Goal: Task Accomplishment & Management: Use online tool/utility

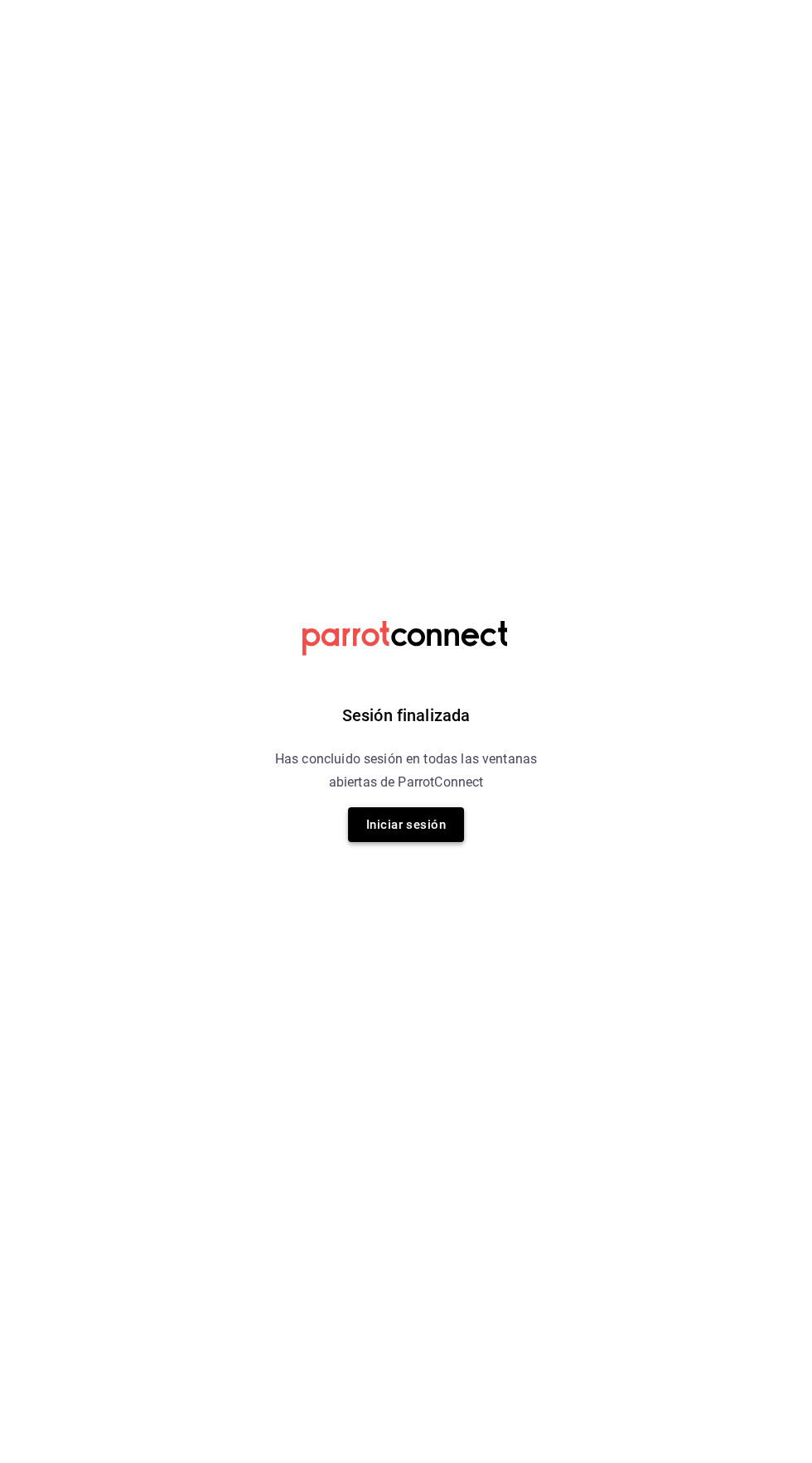
click at [393, 825] on button "Iniciar sesión" at bounding box center [406, 825] width 116 height 35
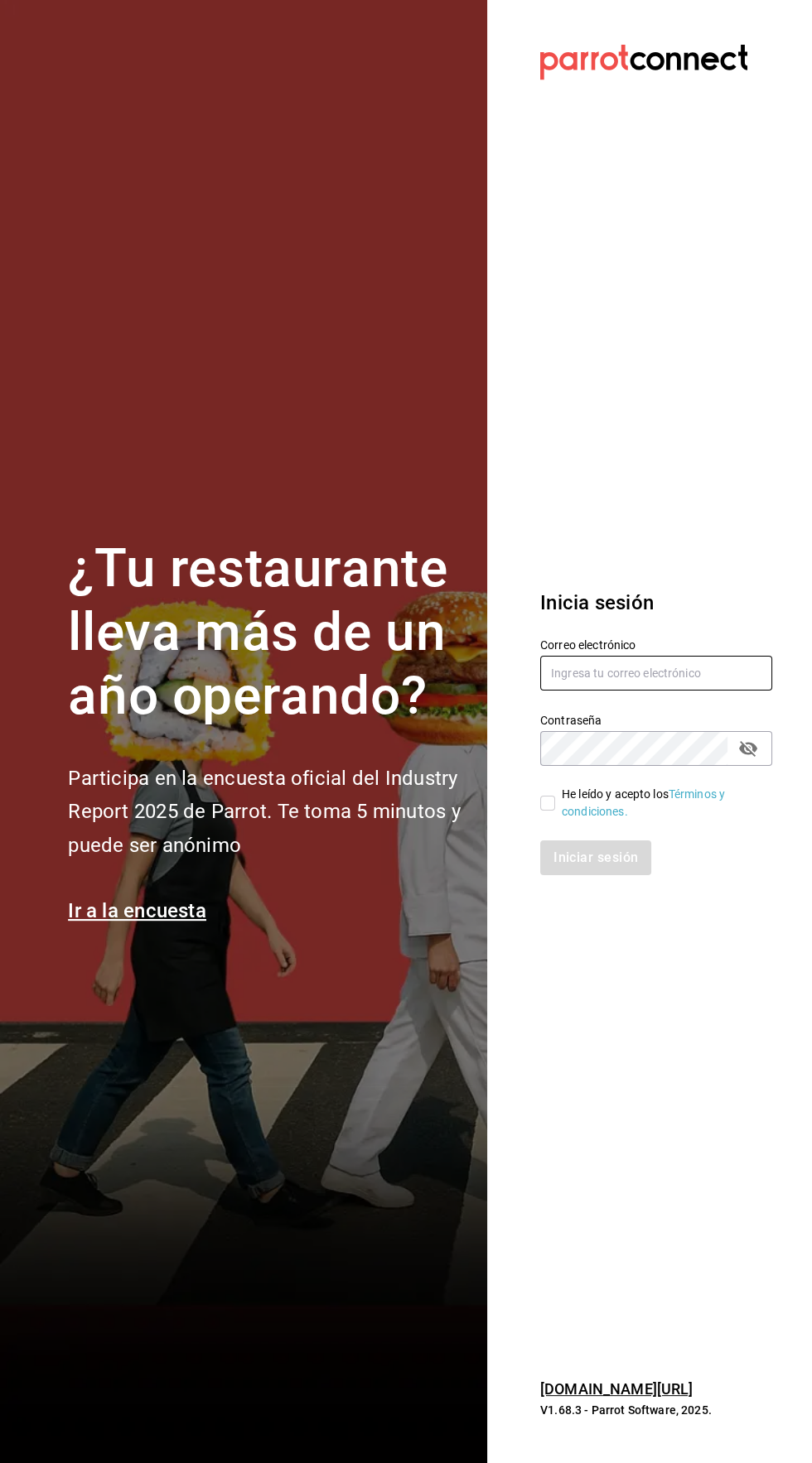
click at [573, 691] on input "text" at bounding box center [656, 673] width 232 height 35
type input "Fnfuhfel@gmail.com"
click at [544, 811] on input "He leído y acepto los Términos y condiciones." at bounding box center [547, 802] width 15 height 15
checkbox input "true"
click at [619, 875] on button "Iniciar sesión" at bounding box center [597, 858] width 113 height 35
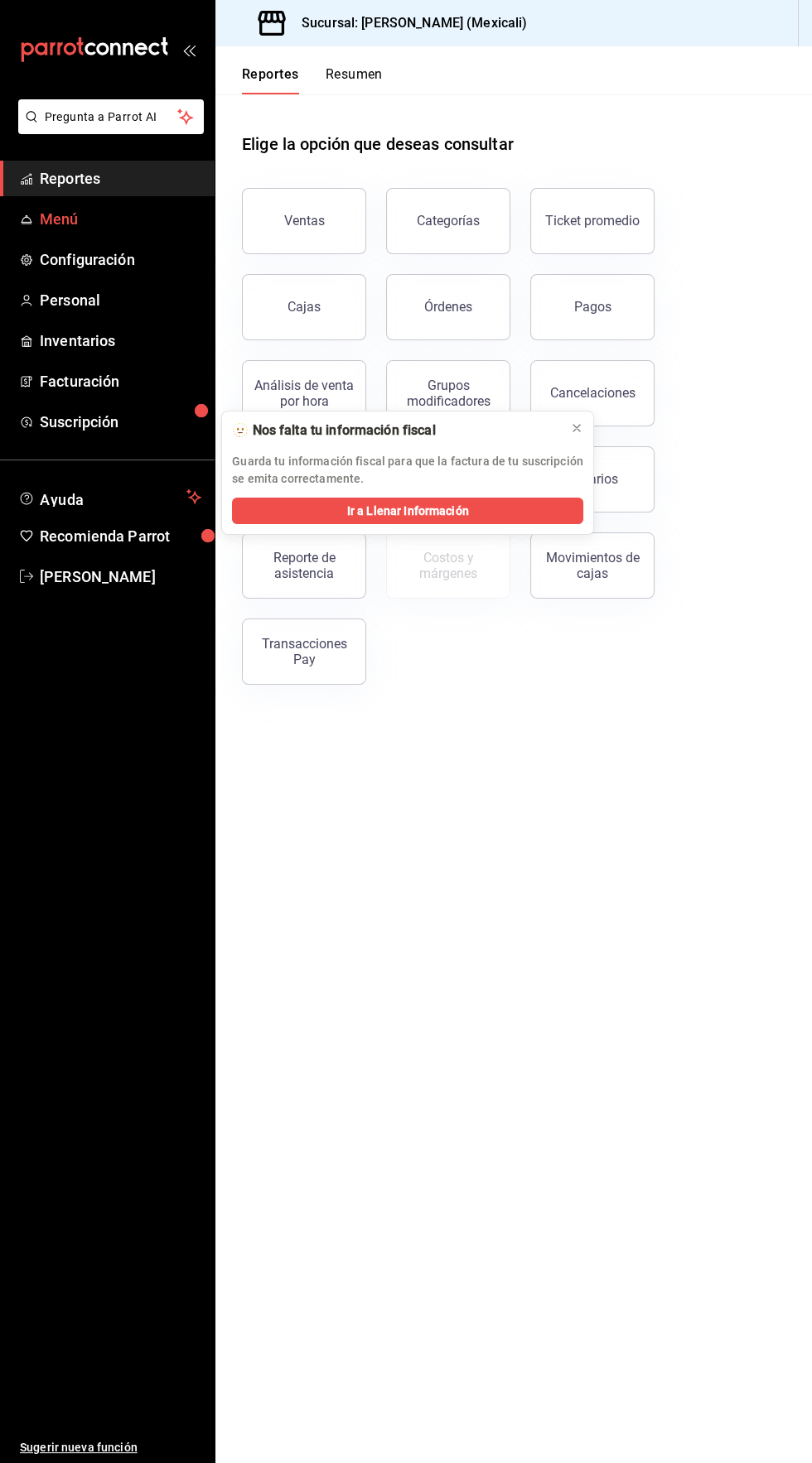
click at [55, 223] on span "Menú" at bounding box center [120, 218] width 161 height 22
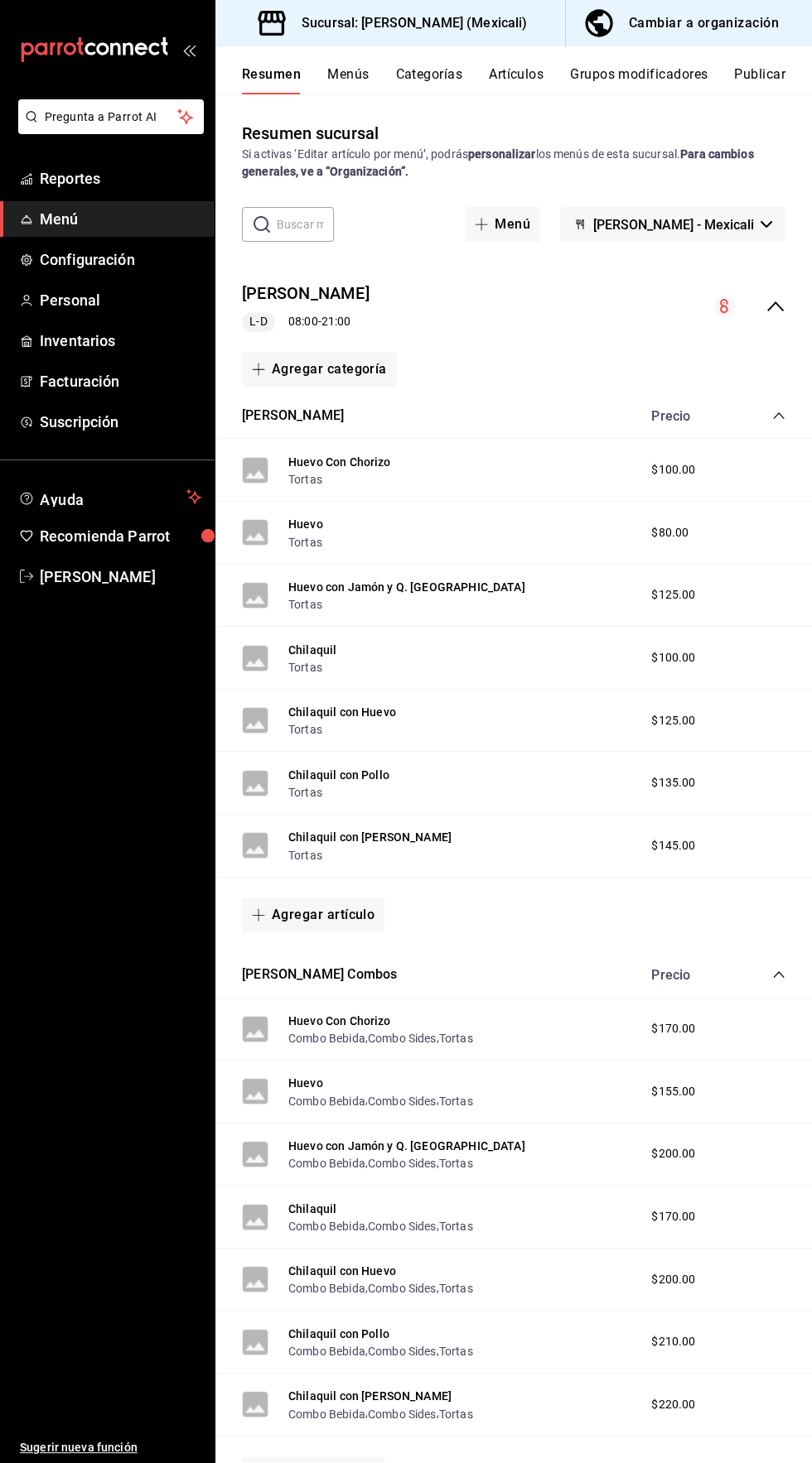
click at [500, 86] on button "Artículos" at bounding box center [516, 80] width 54 height 28
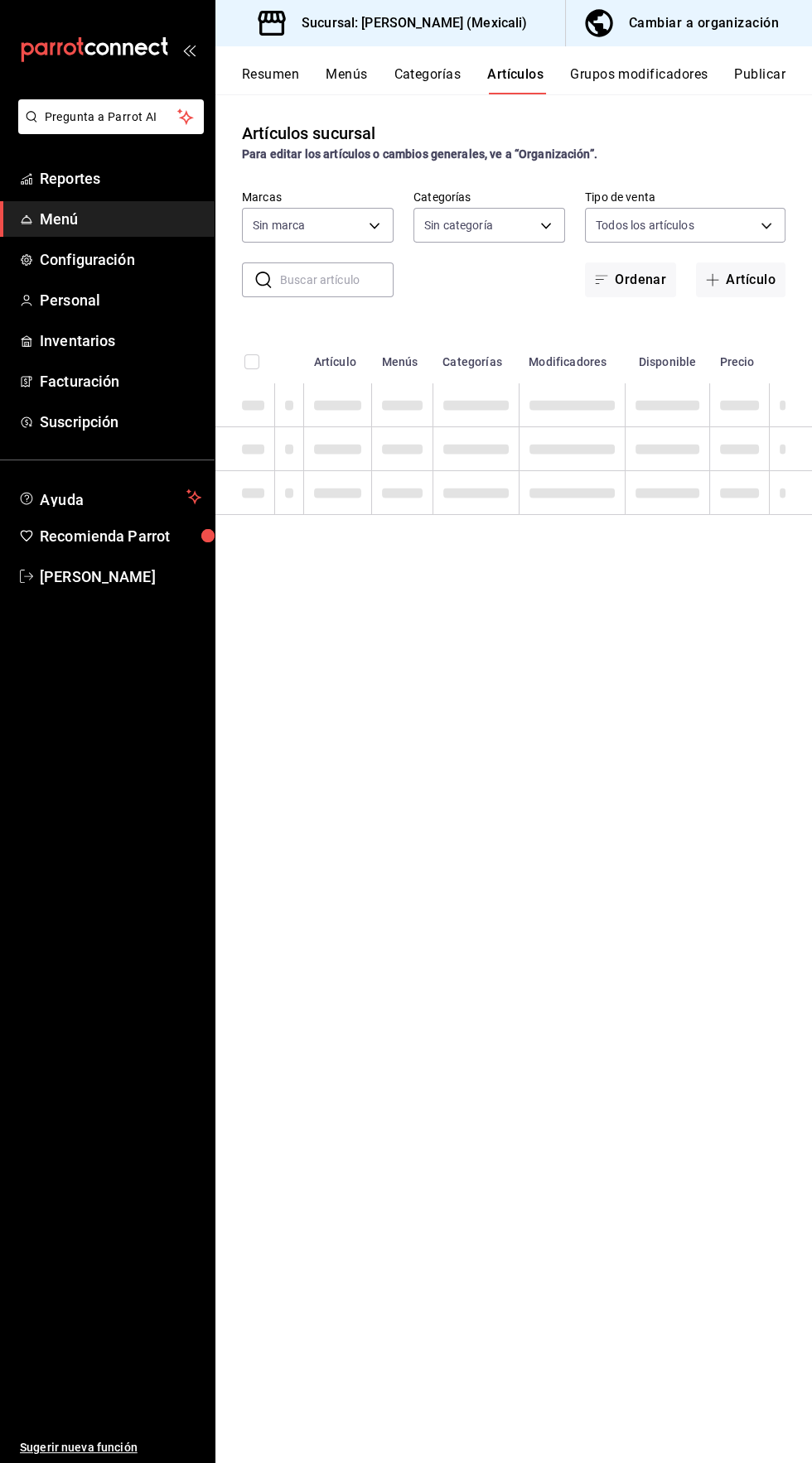
type input "5fed5f16-5247-4900-937a-a9e98f9e6a8b"
type input "6e7dcc12-24b3-42ef-926c-775cdba7b8c1,47ea22fa-bce5-425c-9cb1-1eb6fe679934,dbcd7…"
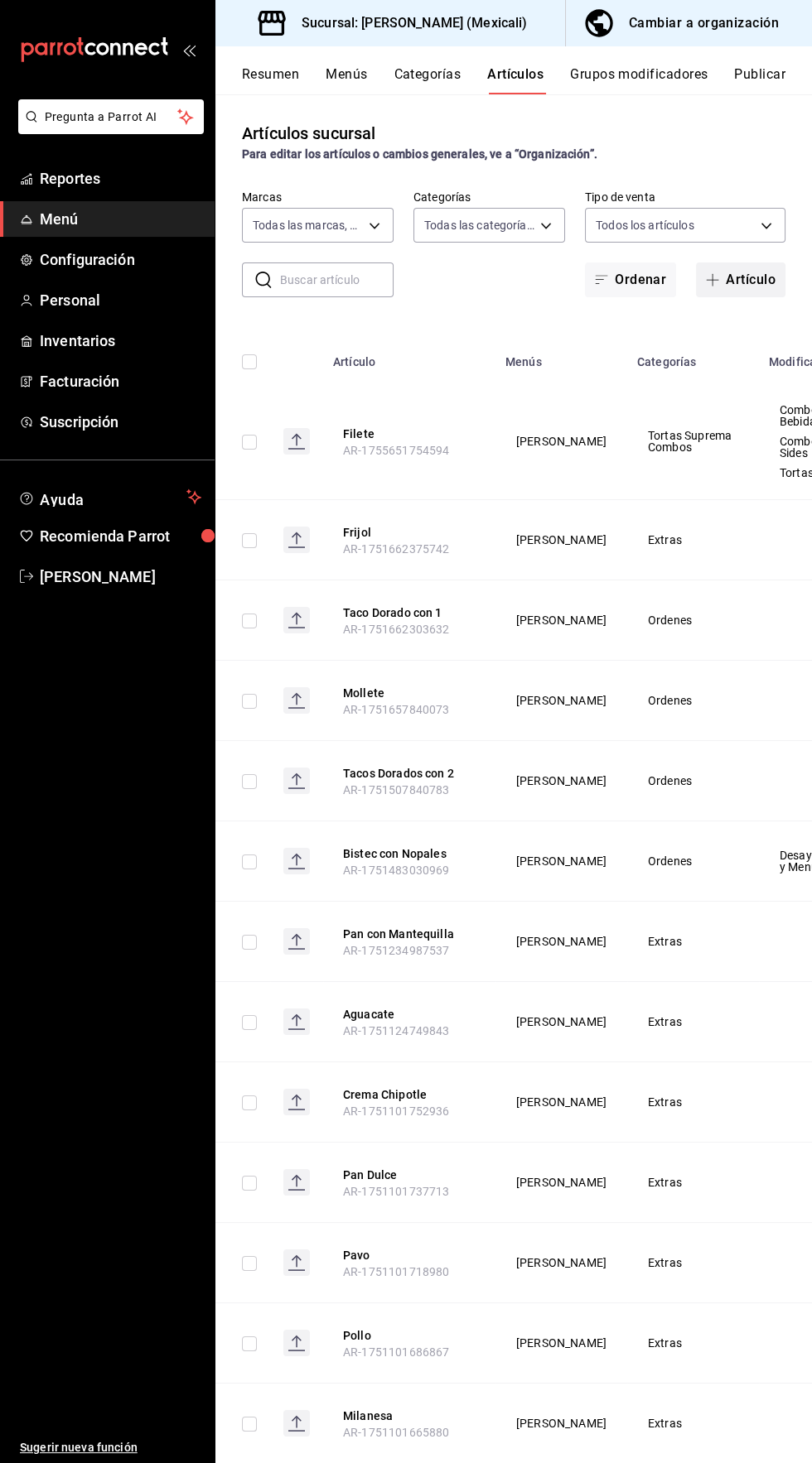
click at [715, 280] on icon "button" at bounding box center [712, 280] width 13 height 1
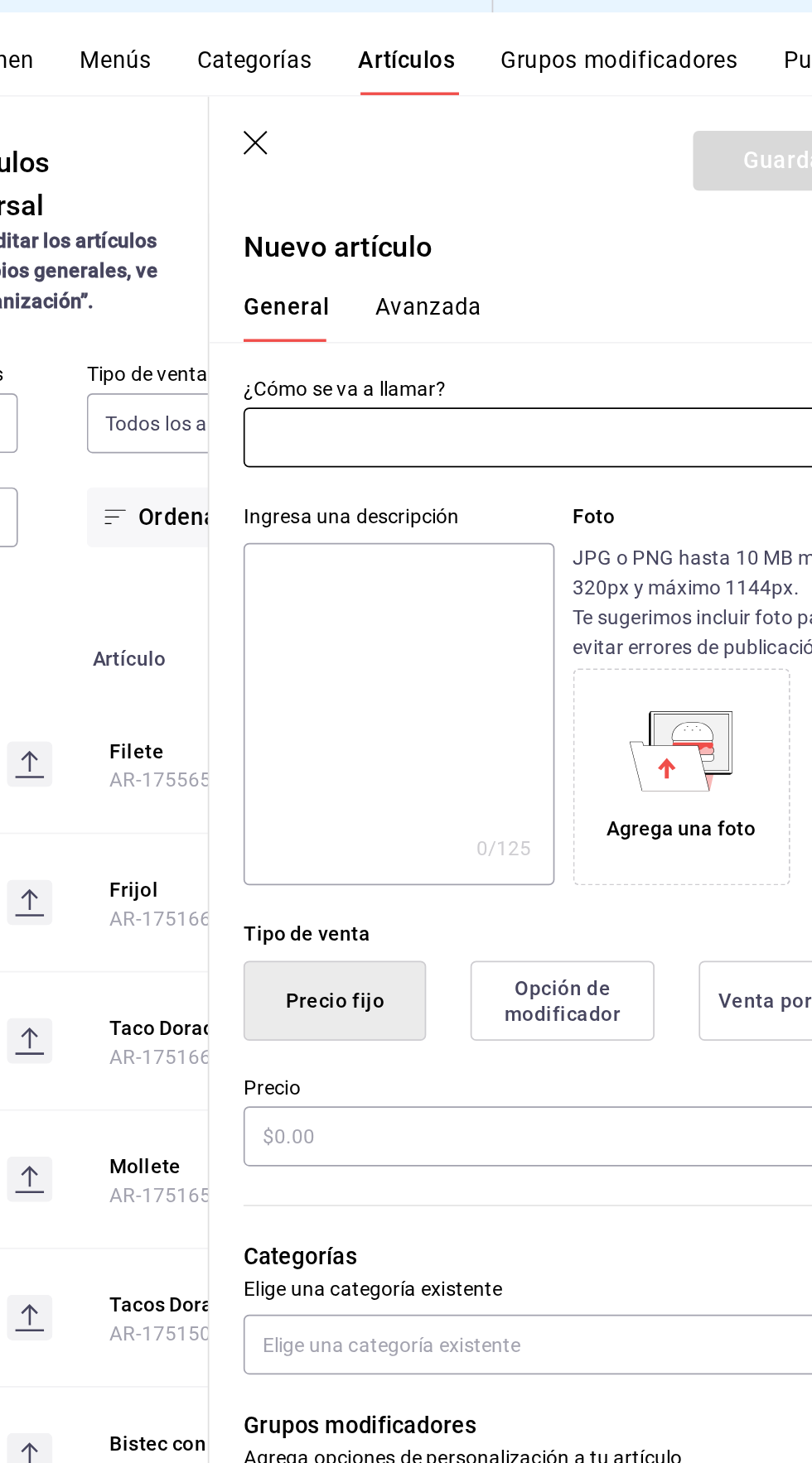
type input "H"
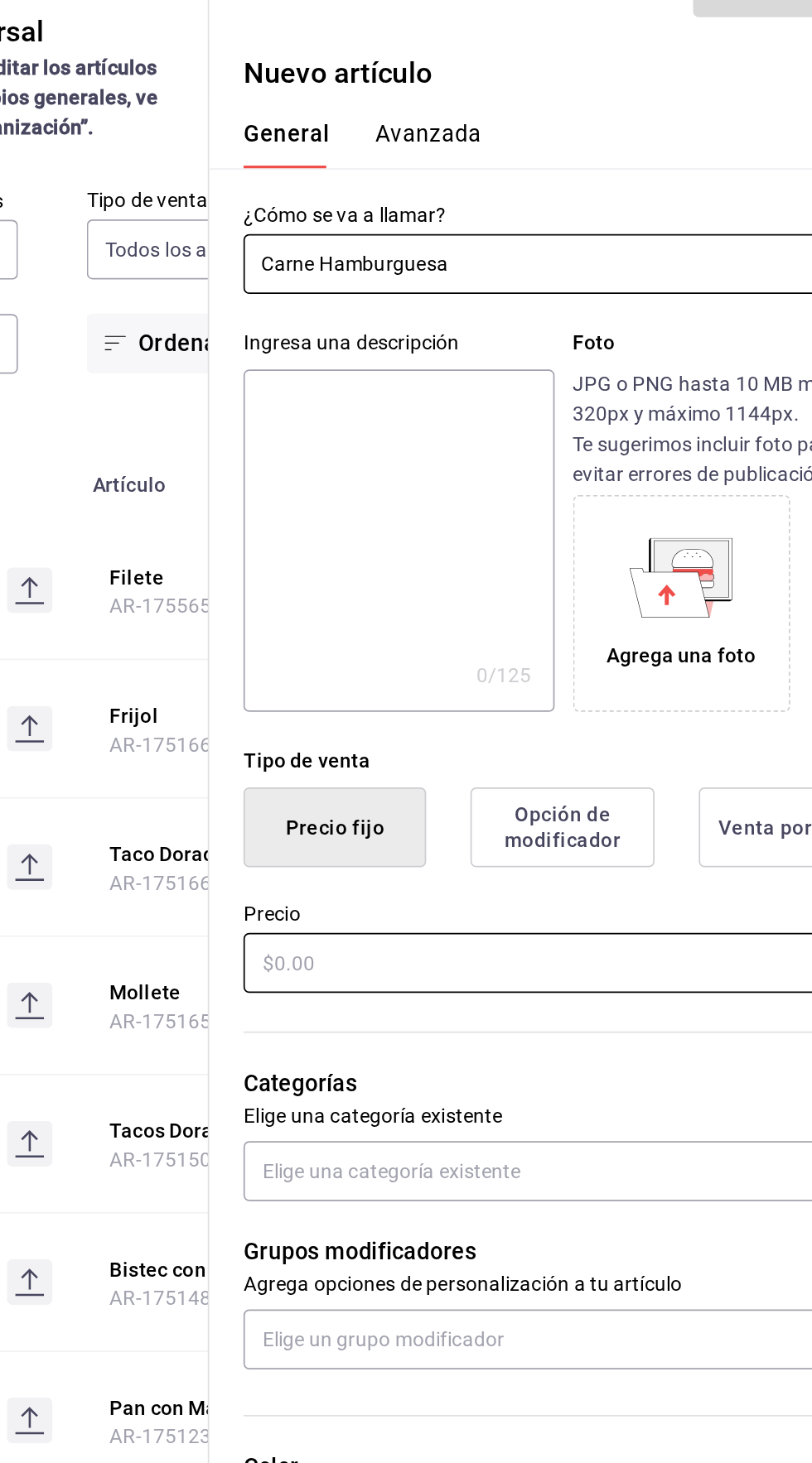
type input "Carne Hamburguesa"
click at [693, 697] on input "text" at bounding box center [606, 699] width 371 height 35
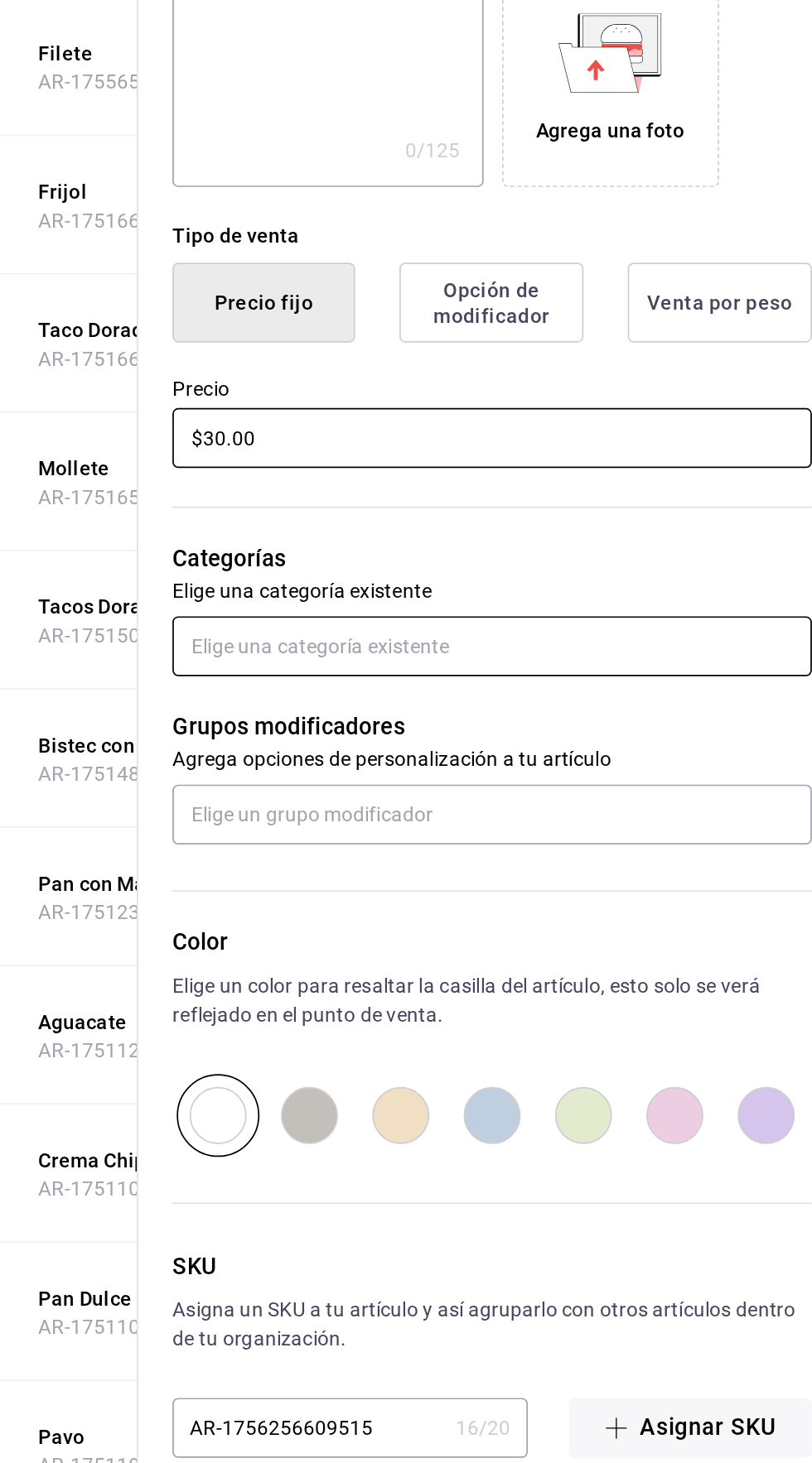
type input "$30.00"
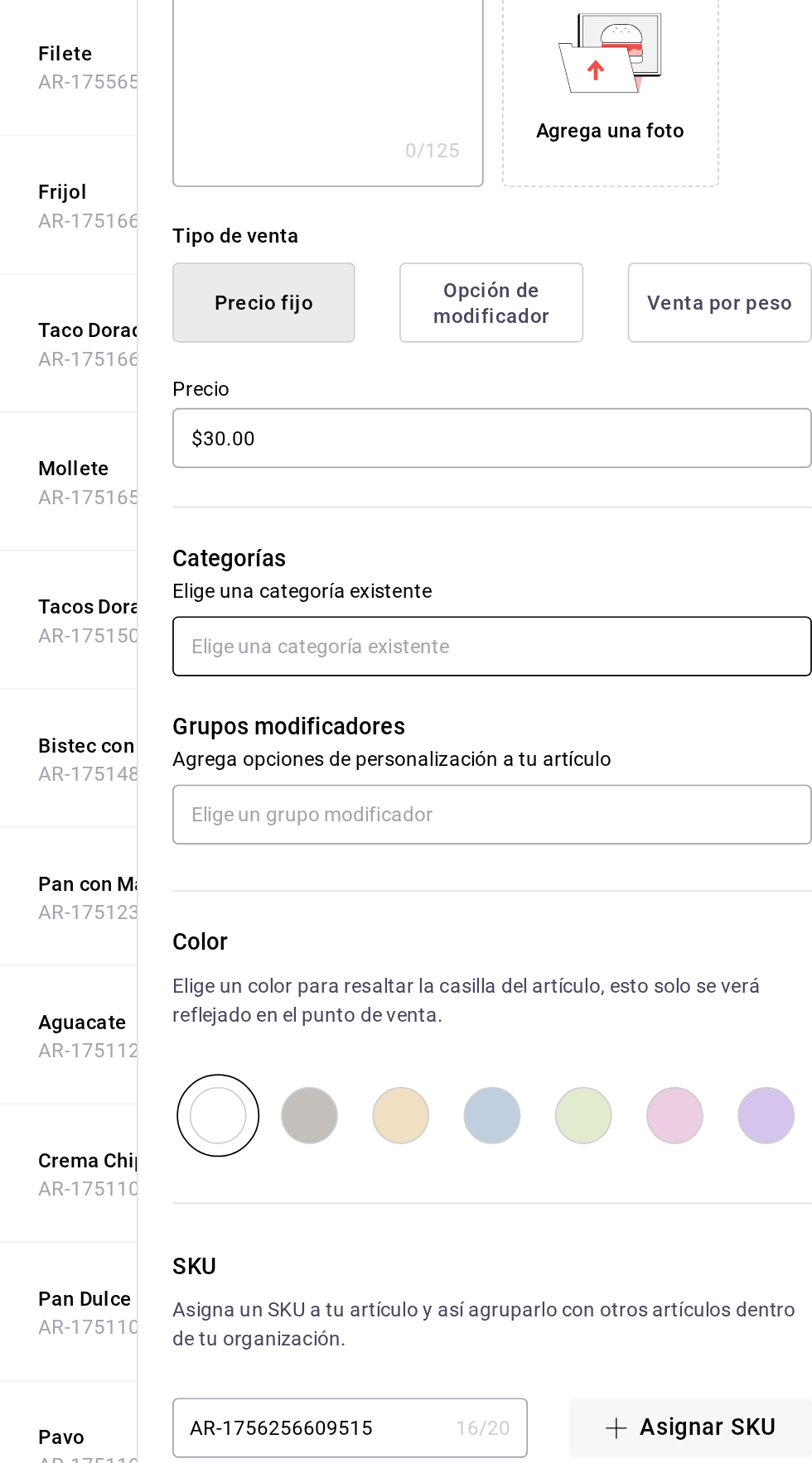
click at [442, 814] on input "text" at bounding box center [606, 820] width 371 height 35
type input "ext"
click at [445, 855] on li "Extras" at bounding box center [606, 858] width 371 height 27
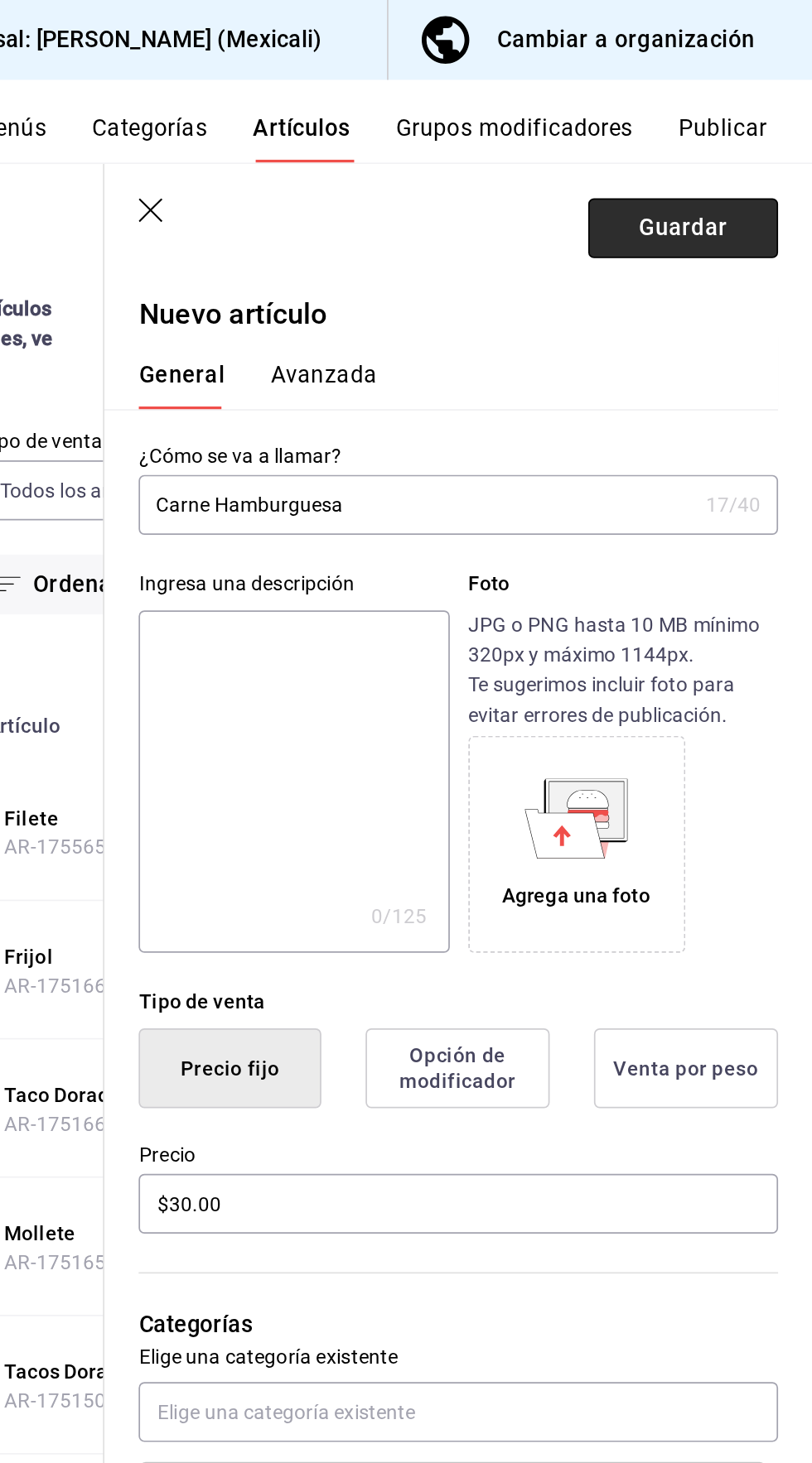
click at [719, 128] on button "Guardar" at bounding box center [737, 133] width 111 height 35
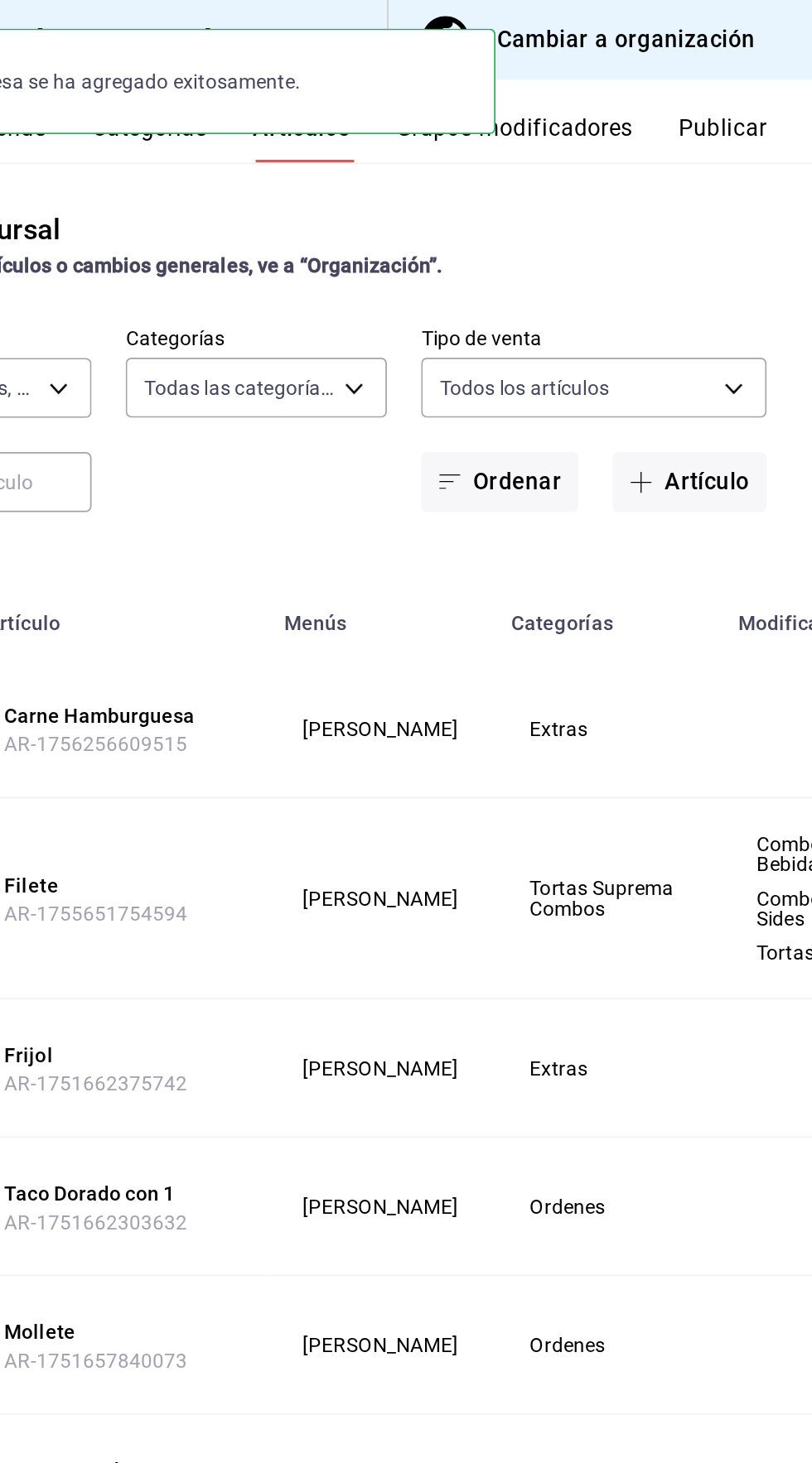
click at [760, 76] on button "Publicar" at bounding box center [759, 80] width 51 height 28
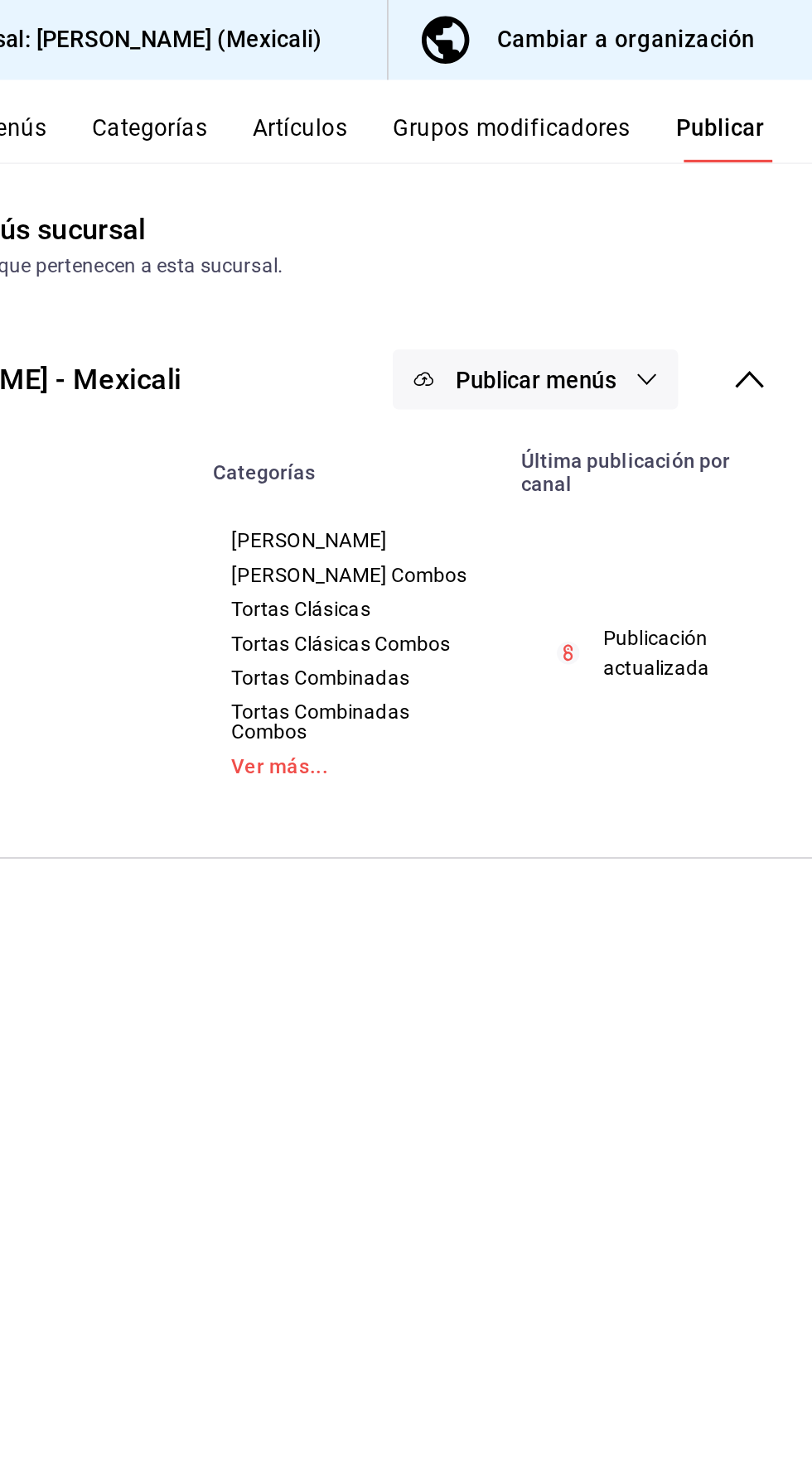
click at [611, 223] on span "Publicar menús" at bounding box center [651, 220] width 93 height 16
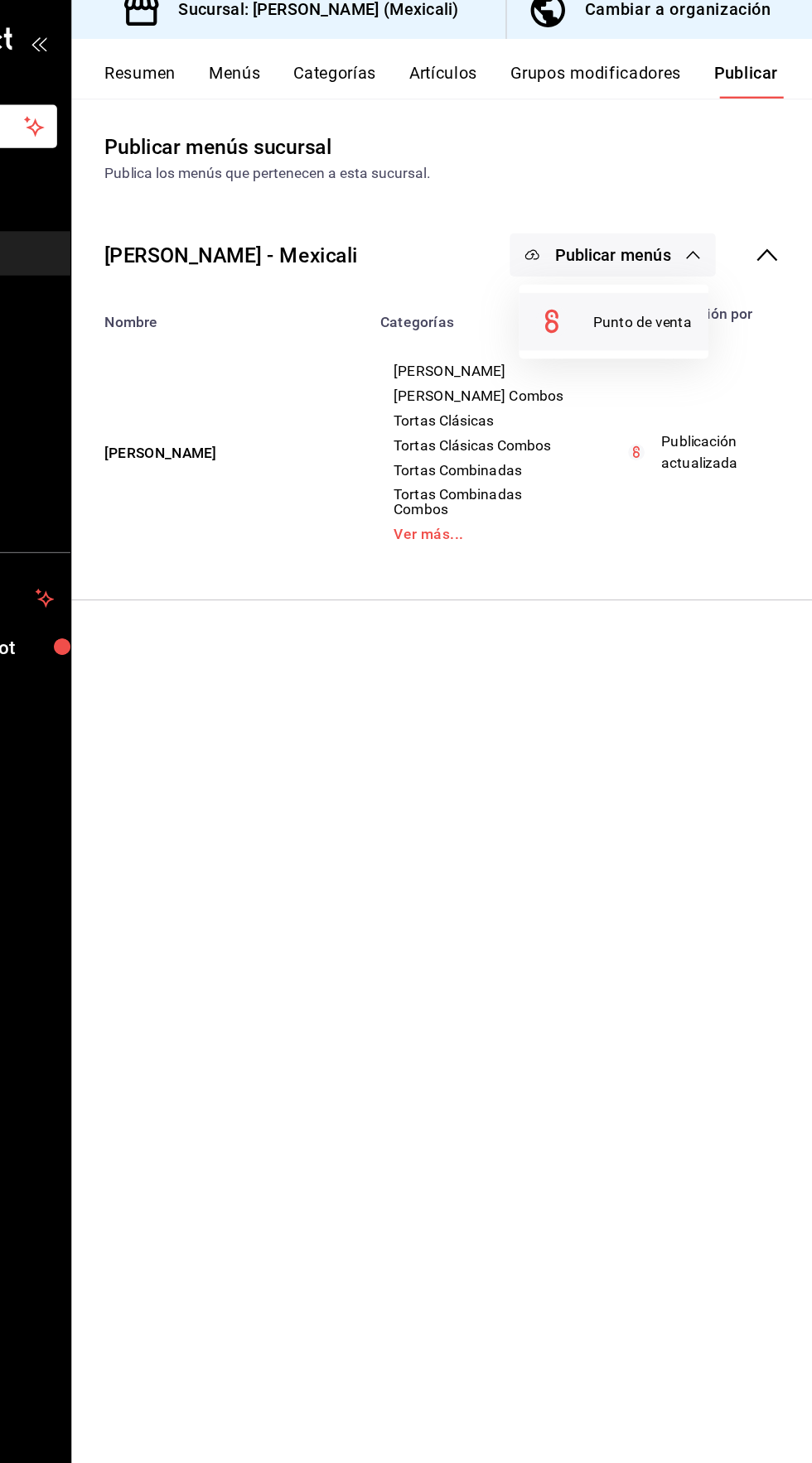
click at [639, 271] on span "Punto de venta" at bounding box center [675, 275] width 80 height 17
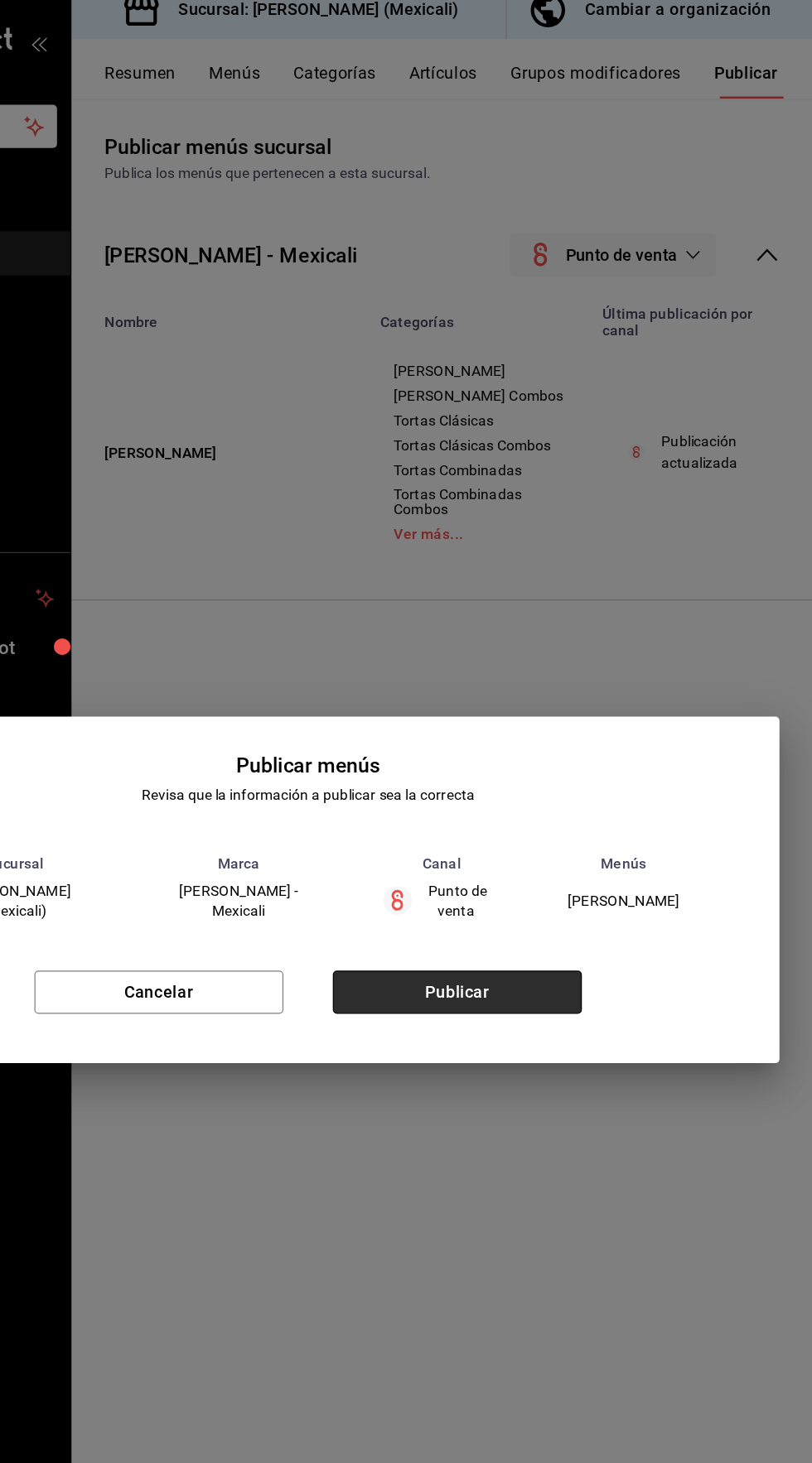
click at [588, 819] on button "Publicar" at bounding box center [526, 814] width 201 height 35
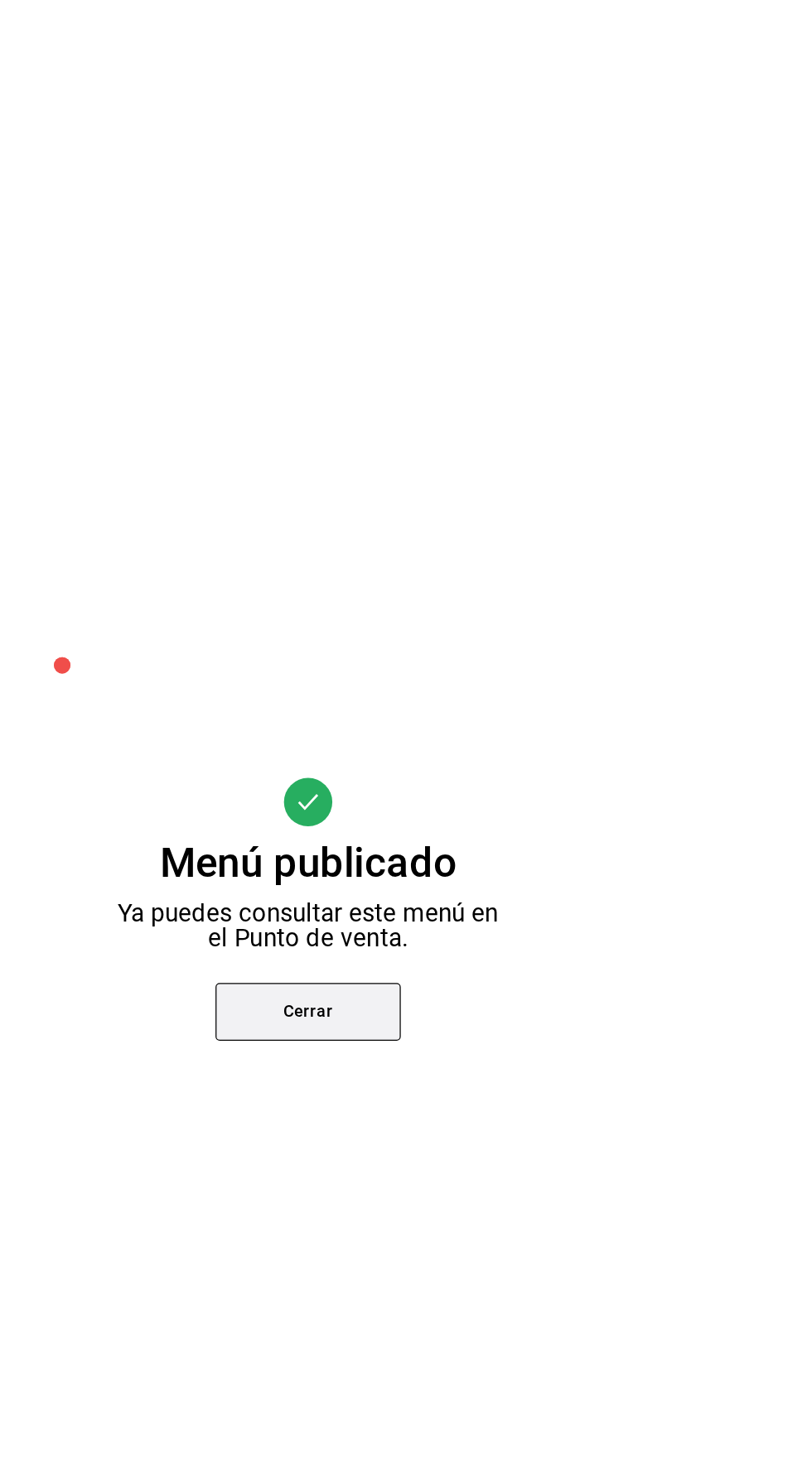
click at [440, 813] on button "Cerrar" at bounding box center [406, 815] width 149 height 47
